Goal: Transaction & Acquisition: Download file/media

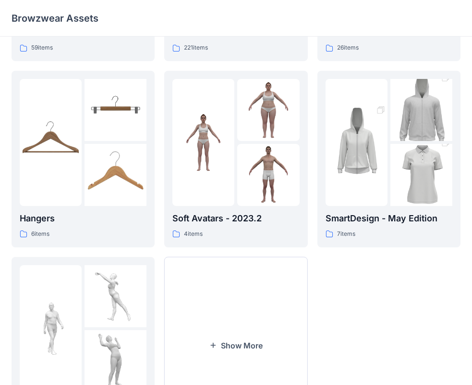
scroll to position [192, 0]
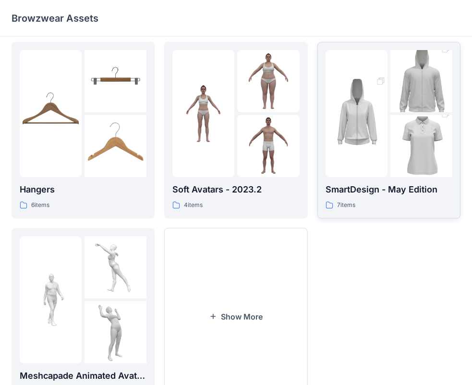
click at [373, 158] on img at bounding box center [357, 113] width 62 height 93
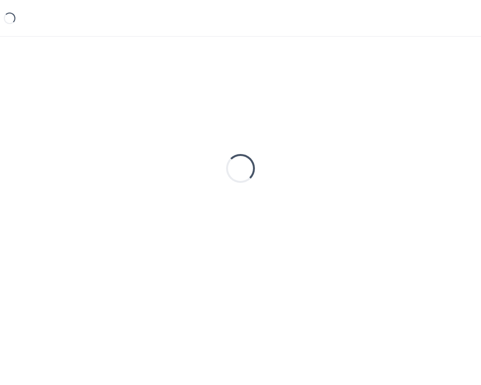
click at [373, 158] on div "Loading..." at bounding box center [241, 168] width 458 height 240
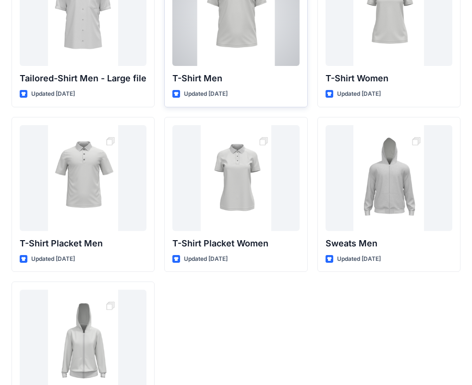
scroll to position [144, 0]
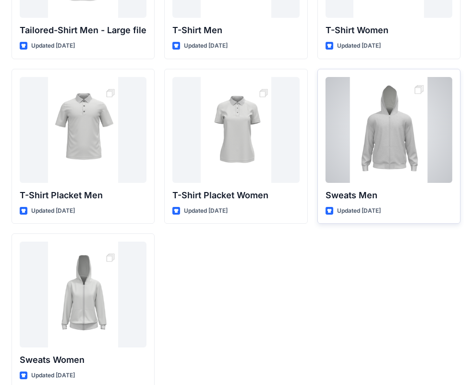
click at [369, 160] on div at bounding box center [389, 130] width 127 height 106
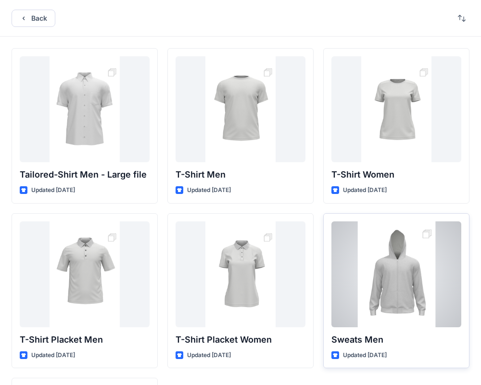
click at [369, 160] on div "Back Tailored-Shirt Men - Large file Updated [DATE] T-Shirt Placket Men Updated…" at bounding box center [240, 272] width 481 height 544
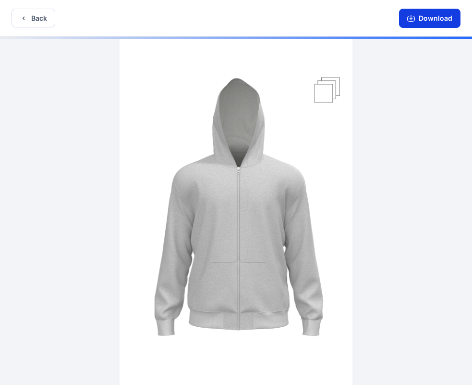
click at [422, 19] on button "Download" at bounding box center [430, 18] width 62 height 19
